Goal: Navigation & Orientation: Find specific page/section

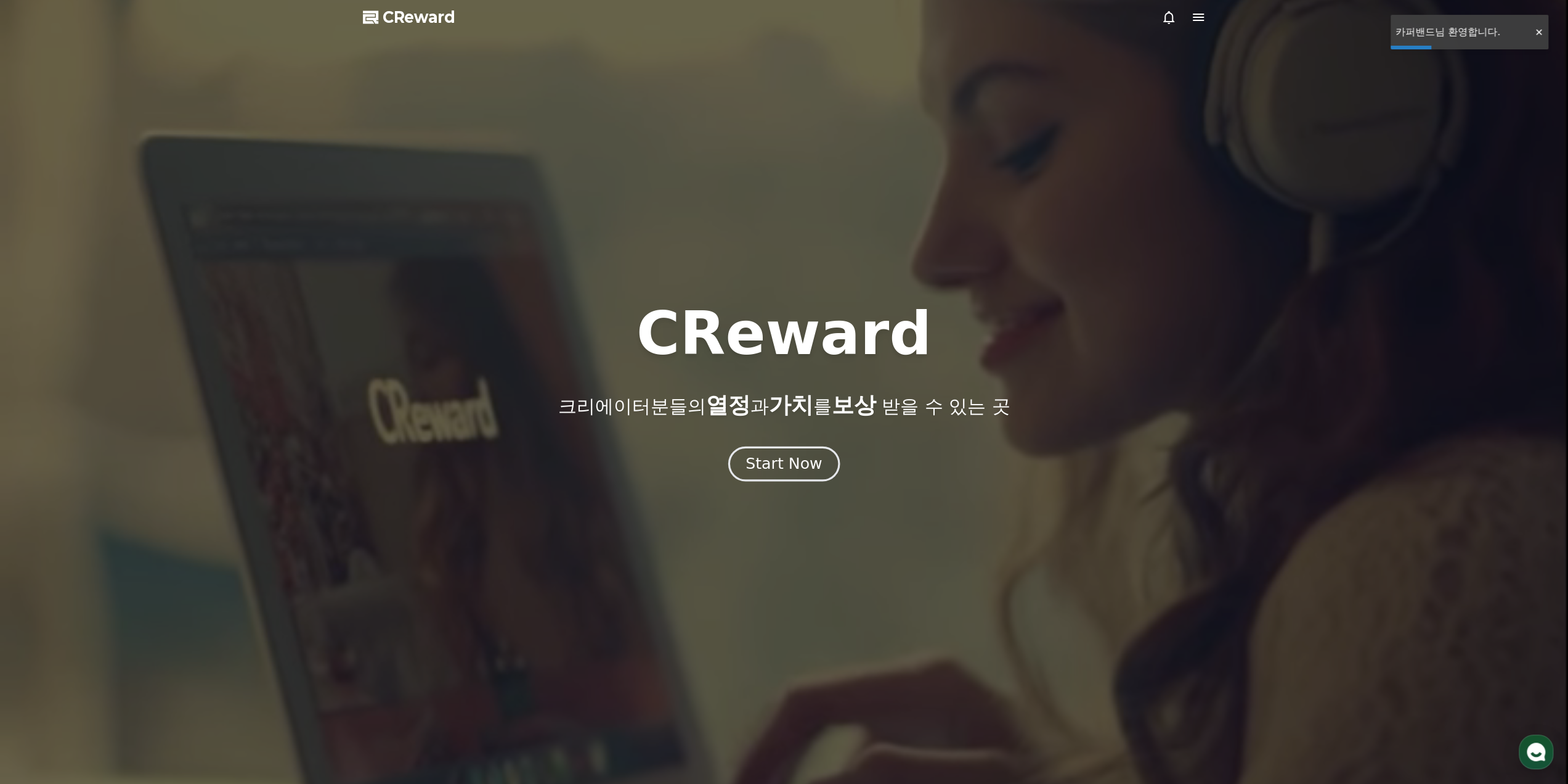
click at [763, 462] on div "Start Now" at bounding box center [784, 463] width 77 height 21
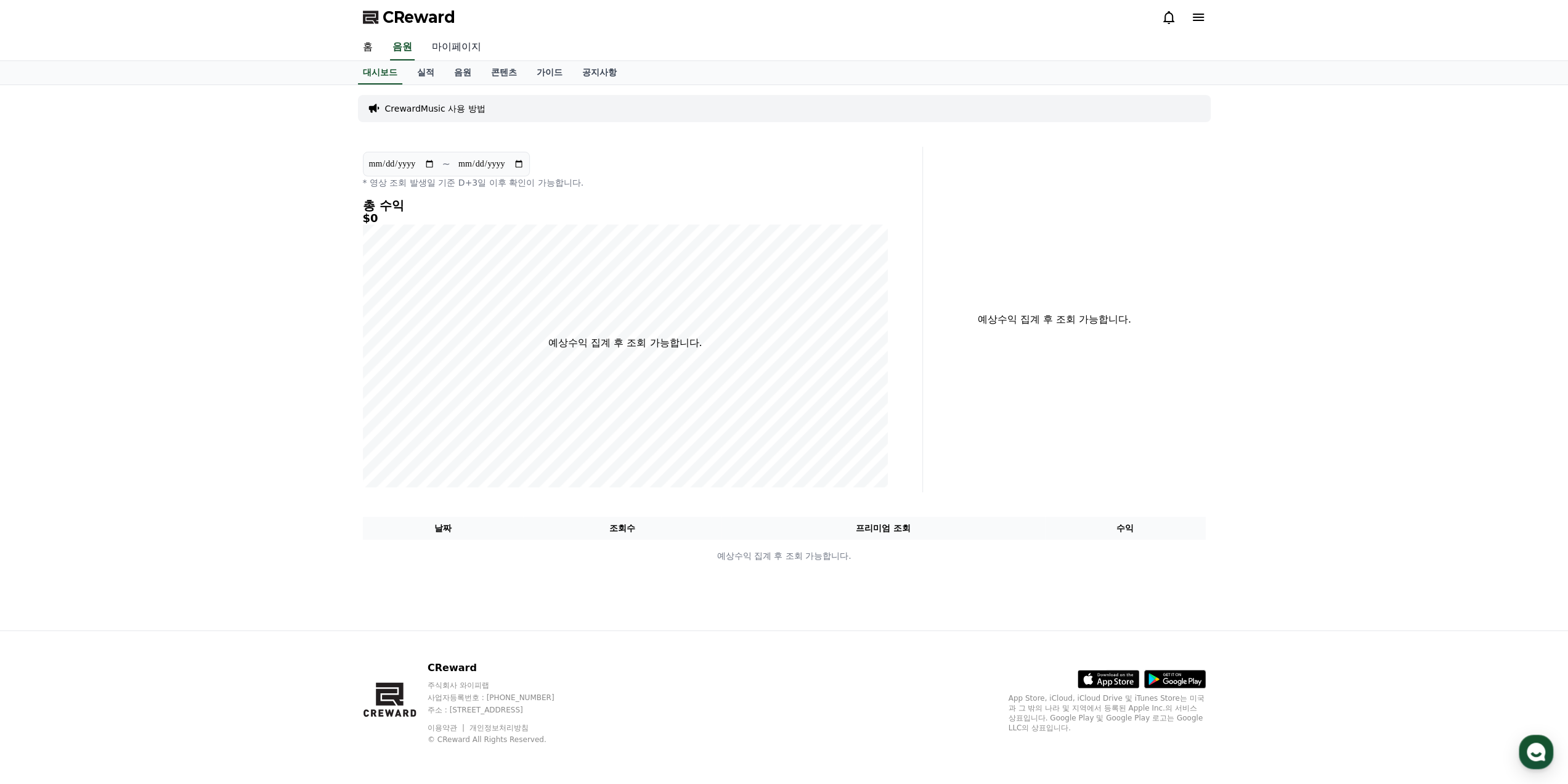
click at [447, 50] on link "마이페이지" at bounding box center [456, 47] width 69 height 26
select select "**********"
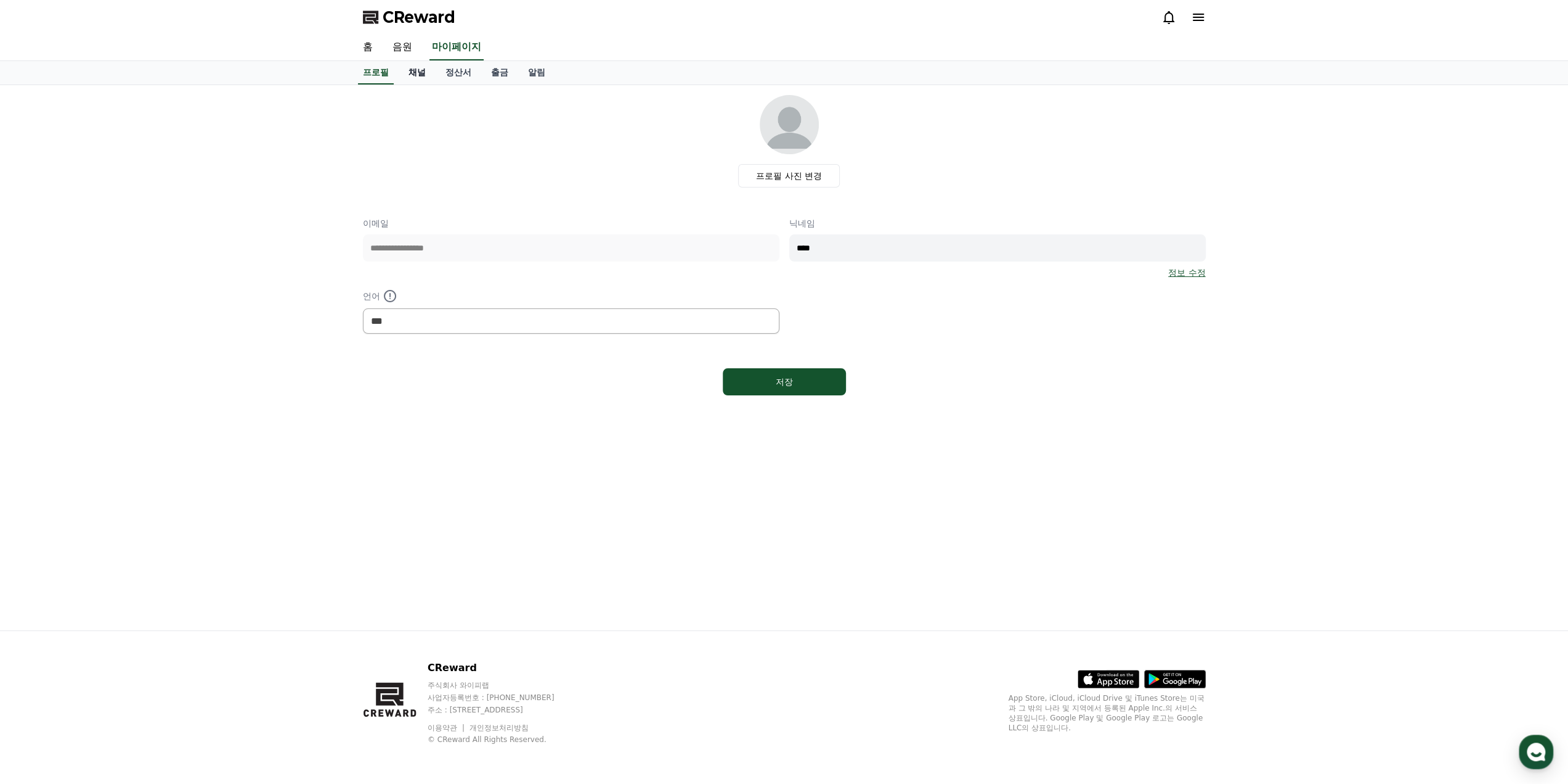
click at [416, 73] on link "채널" at bounding box center [417, 72] width 37 height 24
